Goal: Complete application form

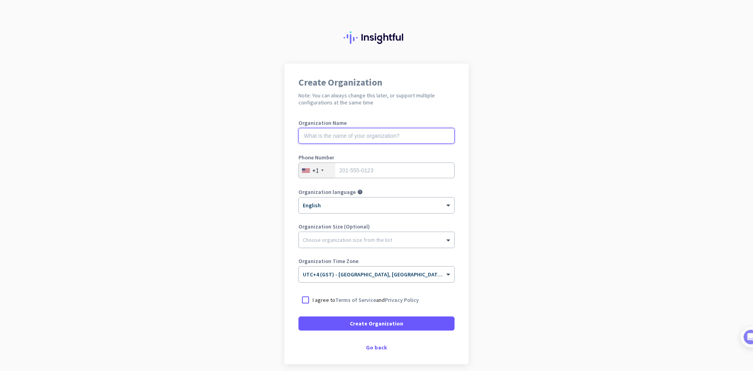
click at [332, 137] on input "text" at bounding box center [377, 136] width 156 height 16
click at [319, 173] on div "+1" at bounding box center [317, 170] width 36 height 15
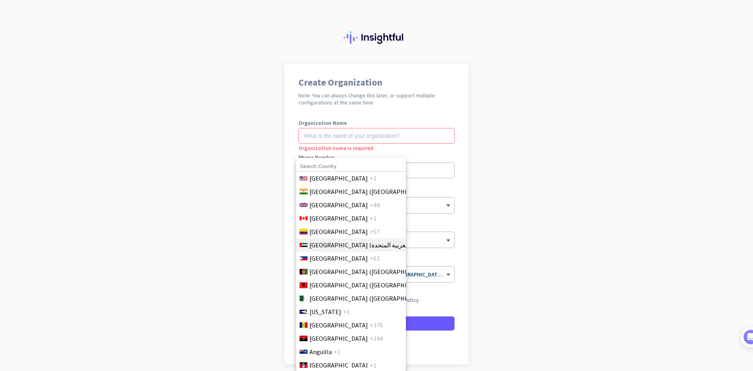
click at [326, 246] on span "[GEOGRAPHIC_DATA] (‫الإمارات العربية المتحدة‬‎)" at bounding box center [371, 244] width 124 height 9
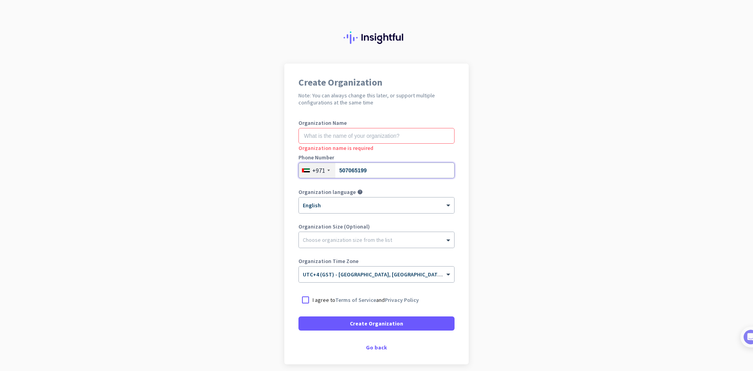
type input "507065199"
click at [350, 135] on input "text" at bounding box center [377, 136] width 156 height 16
type input "[PERSON_NAME]"
click at [436, 237] on div at bounding box center [376, 238] width 155 height 8
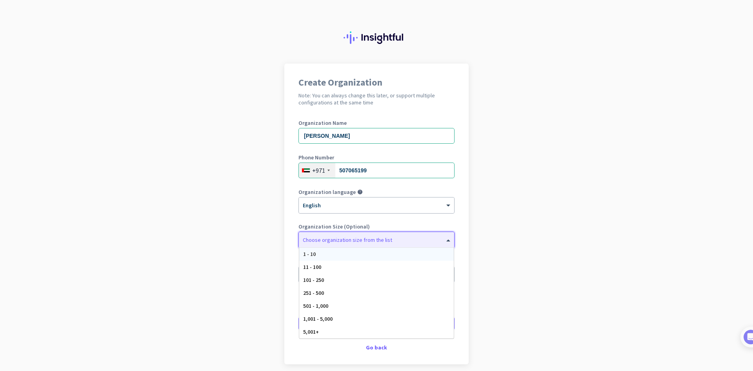
click at [436, 237] on div at bounding box center [376, 238] width 155 height 8
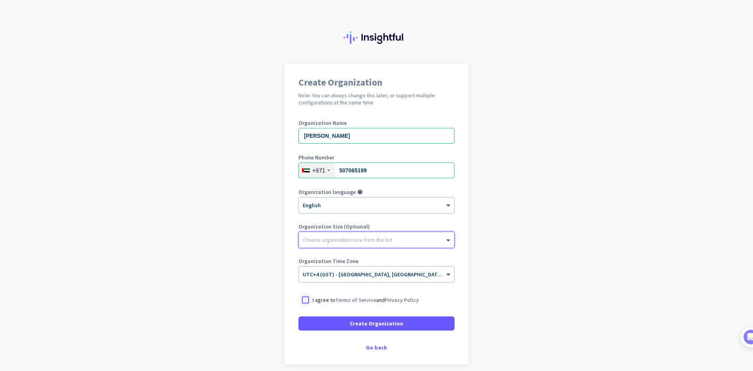
click at [304, 299] on div at bounding box center [306, 300] width 14 height 14
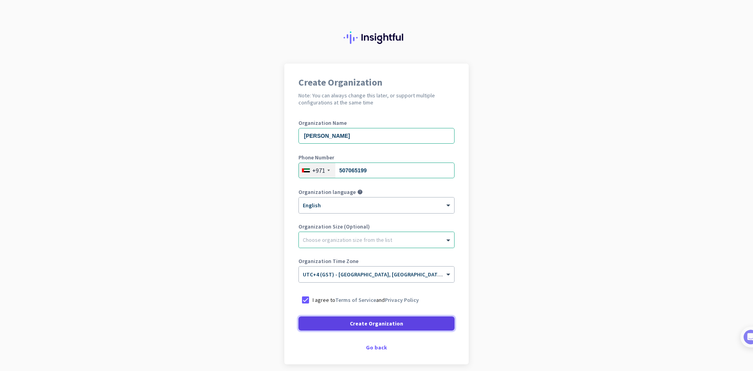
click at [400, 327] on span at bounding box center [377, 323] width 156 height 19
